Goal: Task Accomplishment & Management: Use online tool/utility

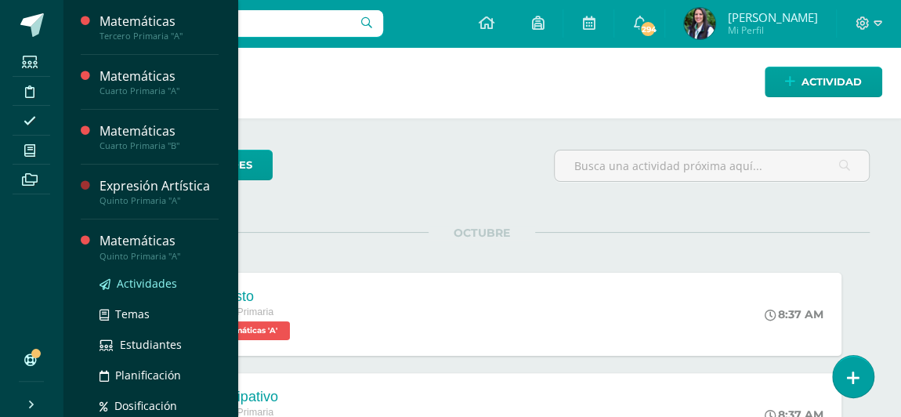
click at [144, 281] on span "Actividades" at bounding box center [147, 283] width 60 height 15
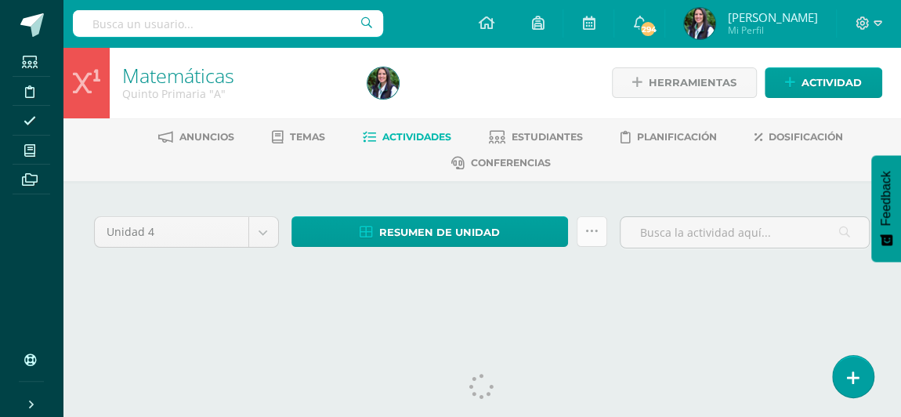
click at [589, 234] on icon at bounding box center [591, 231] width 13 height 13
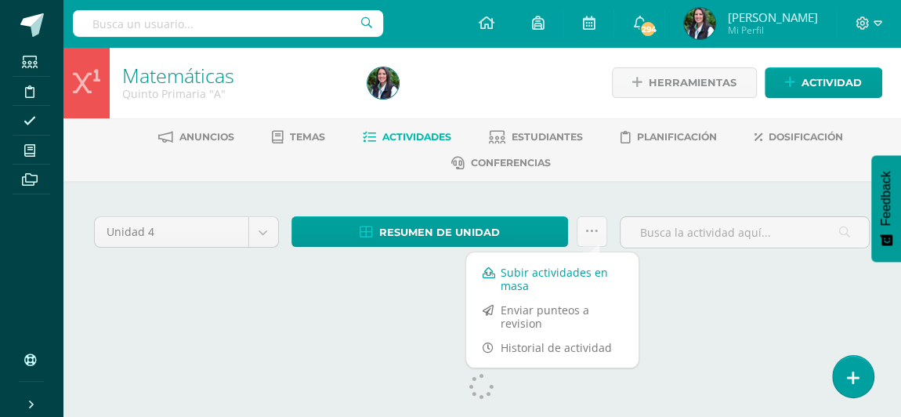
click at [536, 274] on link "Subir actividades en masa" at bounding box center [552, 279] width 172 height 38
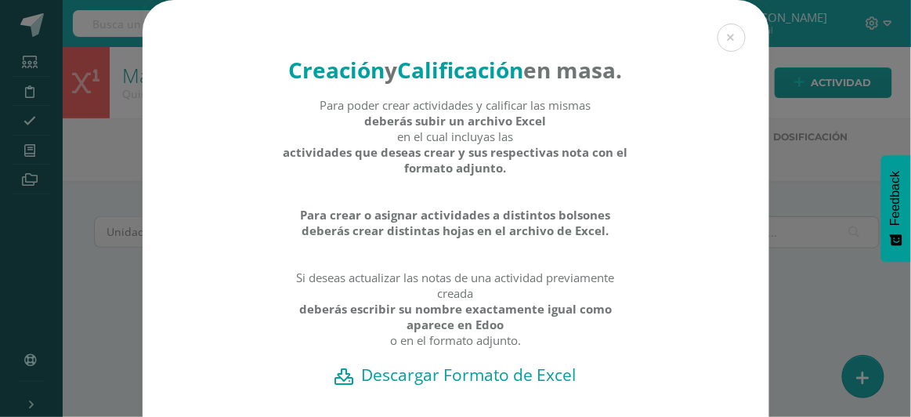
scroll to position [141, 0]
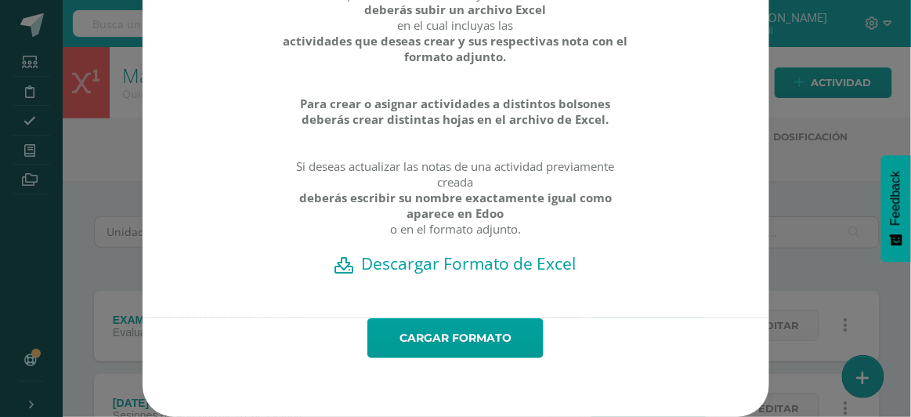
click at [474, 265] on h2 "Descargar Formato de Excel" at bounding box center [456, 263] width 572 height 22
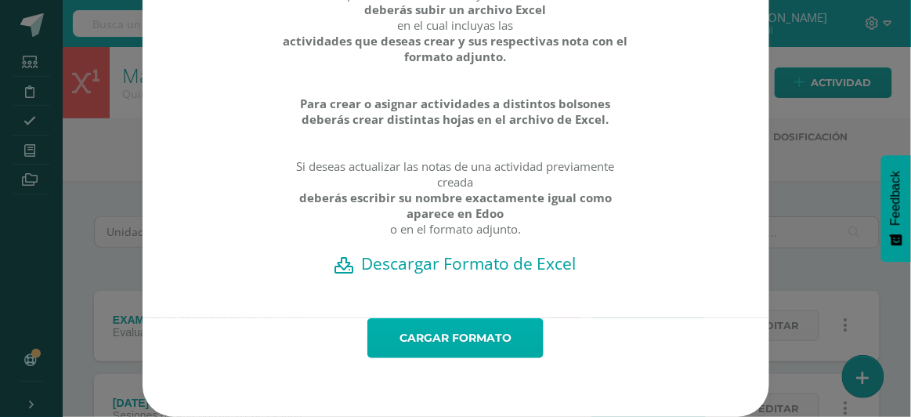
click at [435, 339] on link "Cargar formato" at bounding box center [456, 338] width 176 height 40
